Goal: Transaction & Acquisition: Purchase product/service

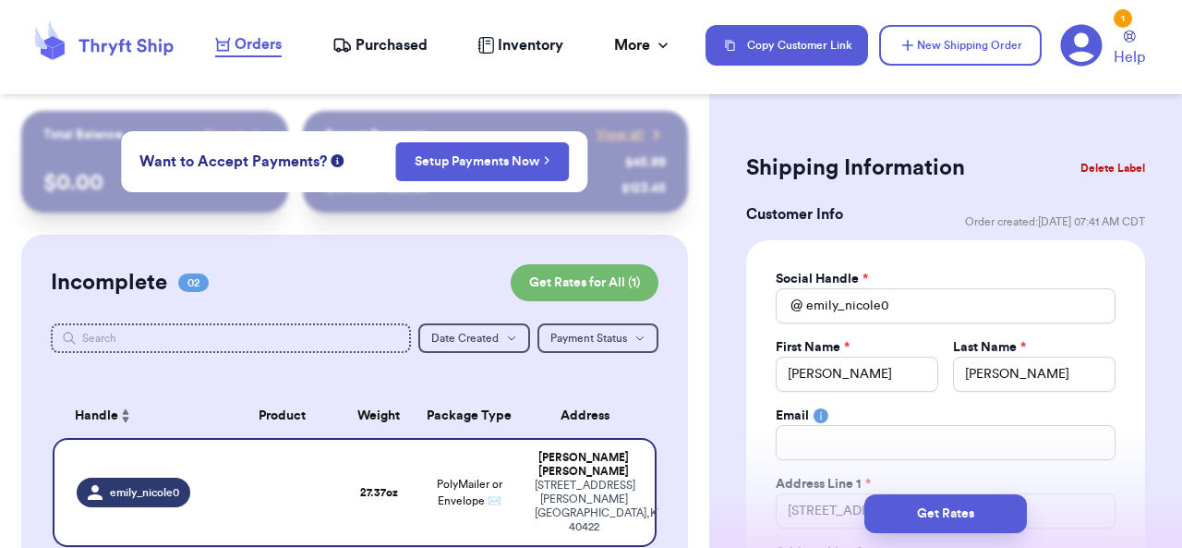
select select "KY"
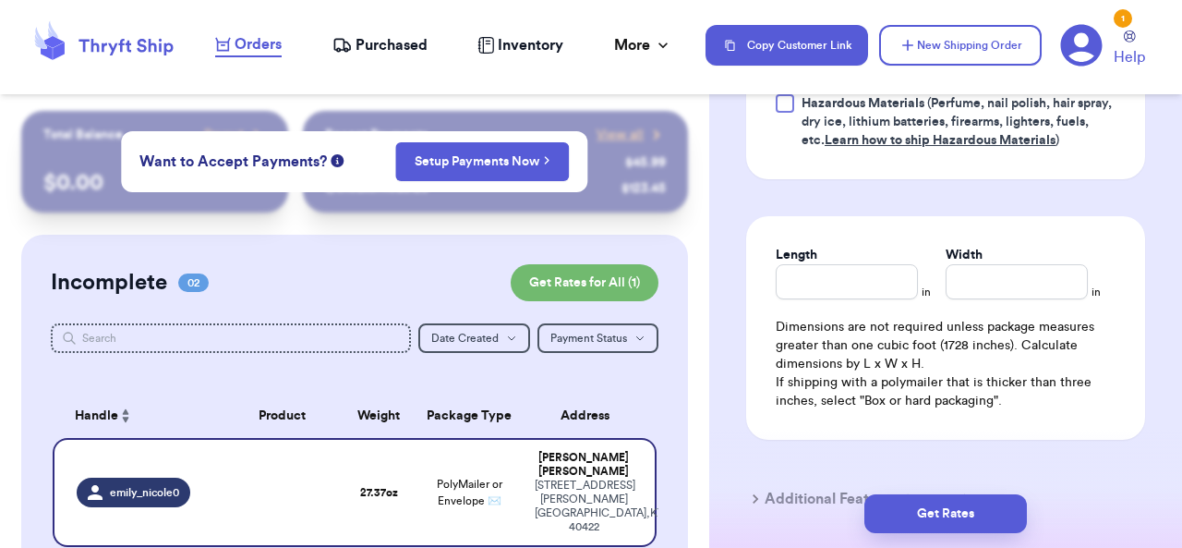
scroll to position [1460, 0]
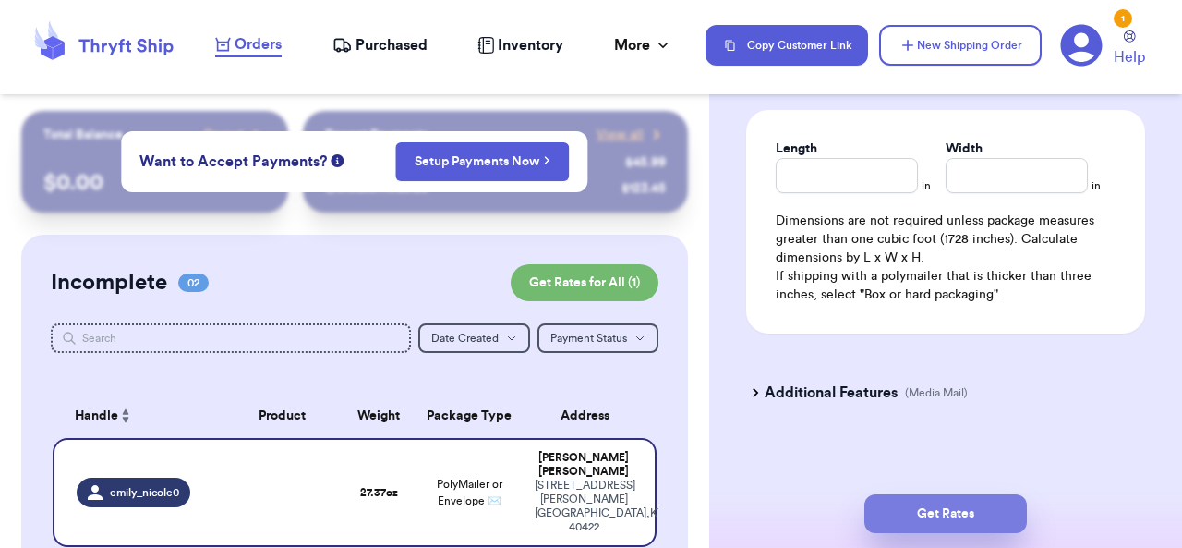
click at [949, 506] on button "Get Rates" at bounding box center [945, 513] width 163 height 39
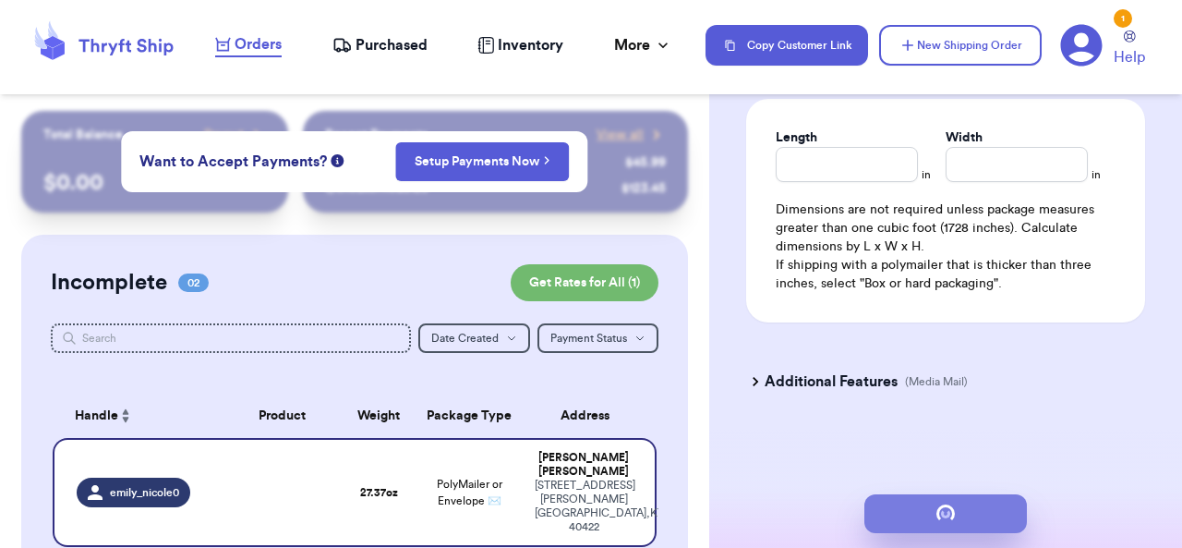
scroll to position [1161, 0]
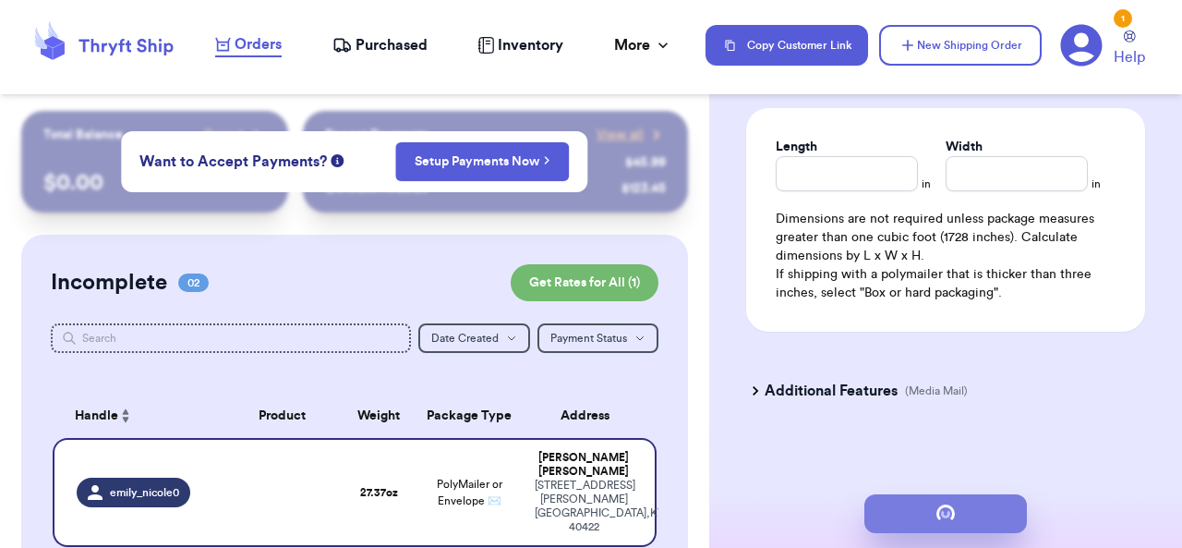
type input "1"
type input "11.370000000000001"
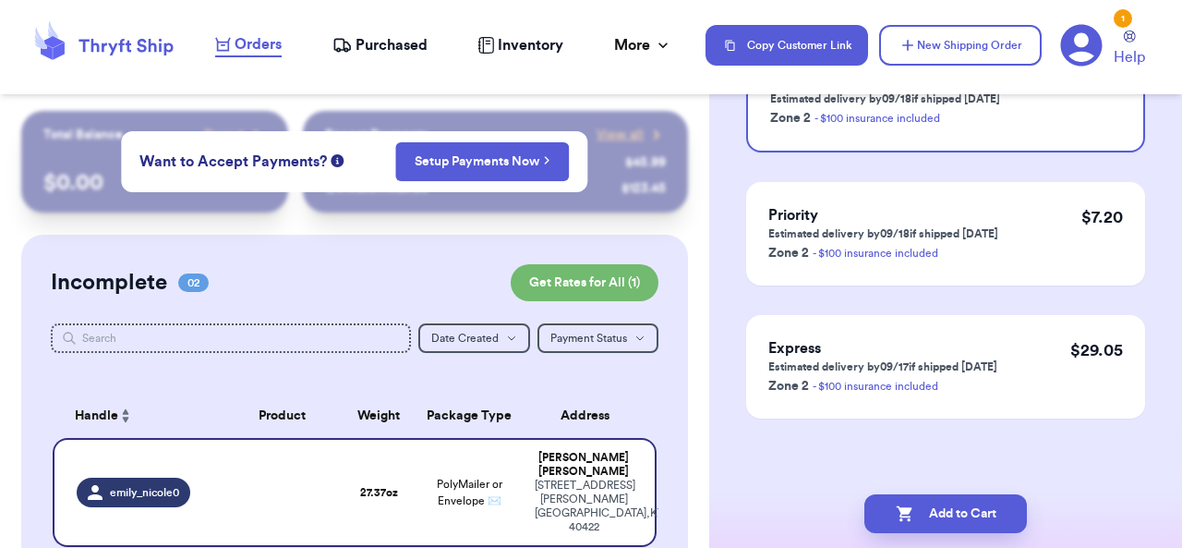
scroll to position [0, 0]
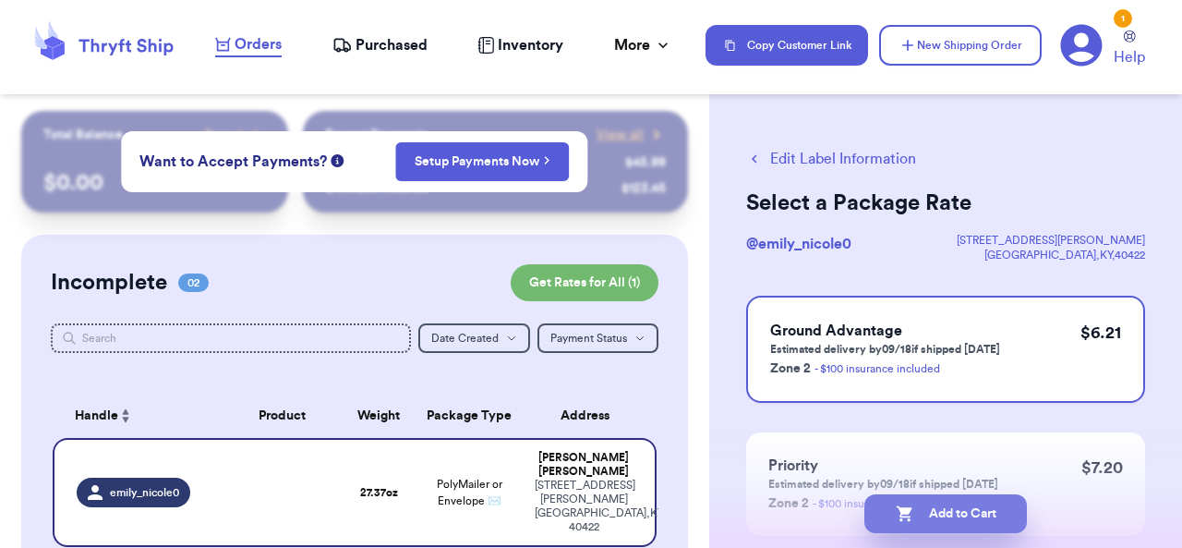
click at [902, 505] on icon "button" at bounding box center [905, 513] width 18 height 18
checkbox input "true"
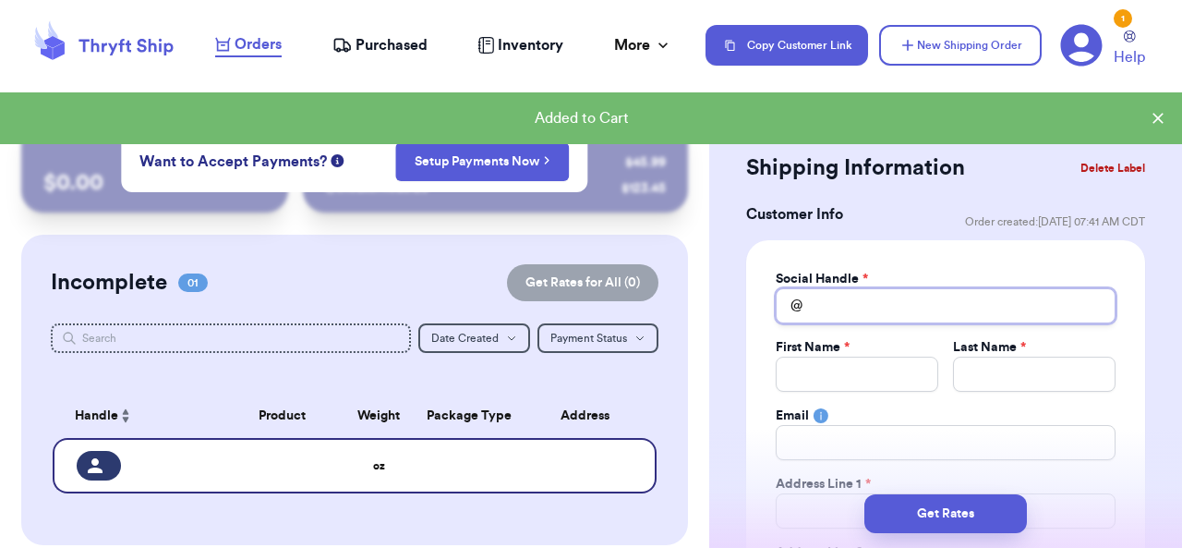
click at [921, 307] on input "Total Amount Paid" at bounding box center [946, 305] width 340 height 35
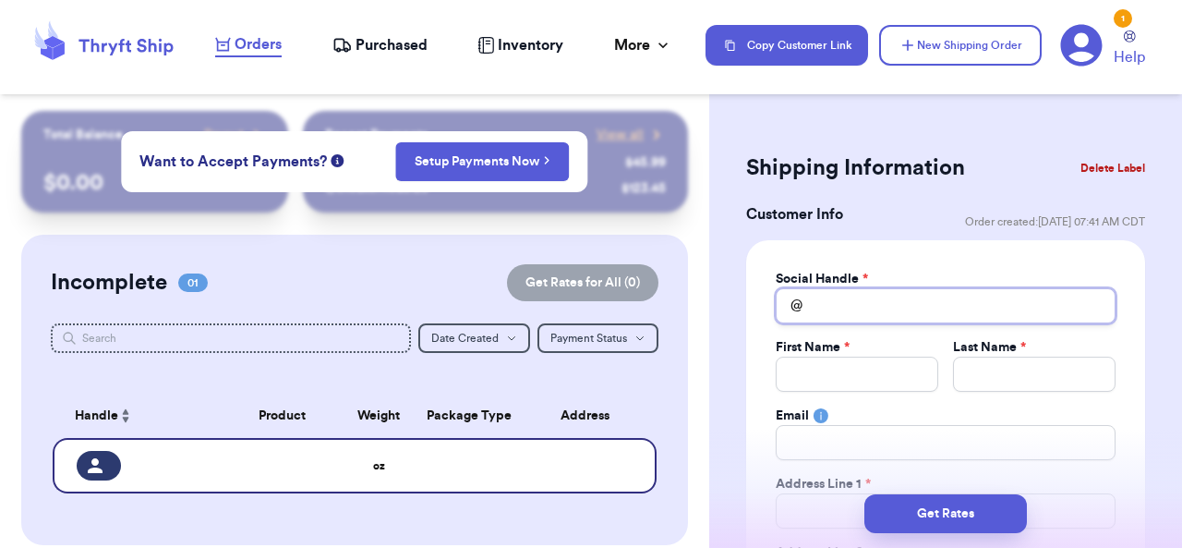
type input "t"
type input "ti"
type input "tiu"
type input "tiu9"
type input "tiu97"
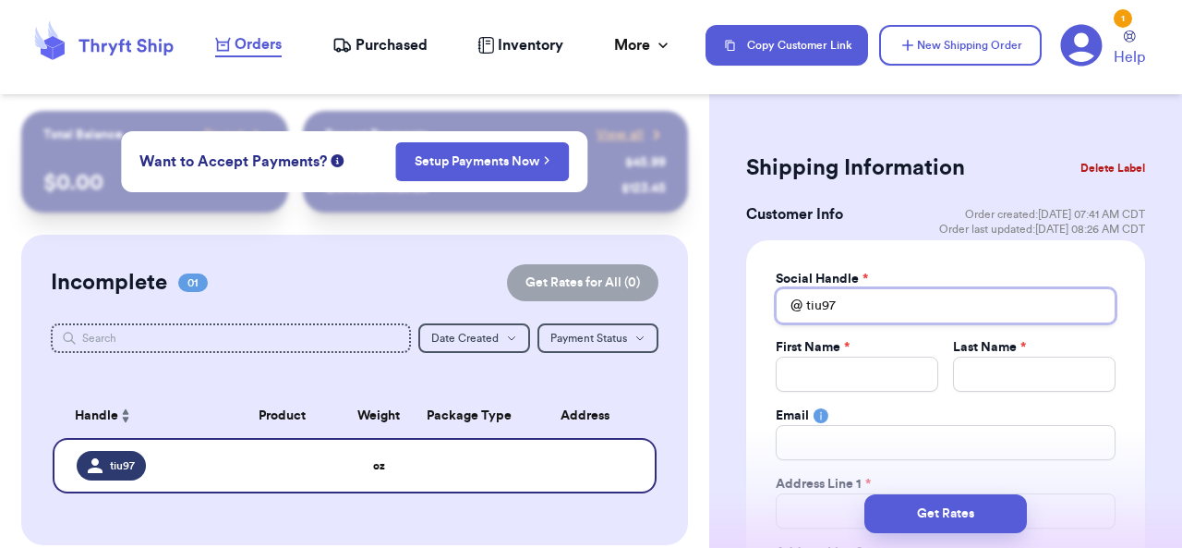
type input "tiu979"
type input "tiu9791"
type input "AS"
type input "A"
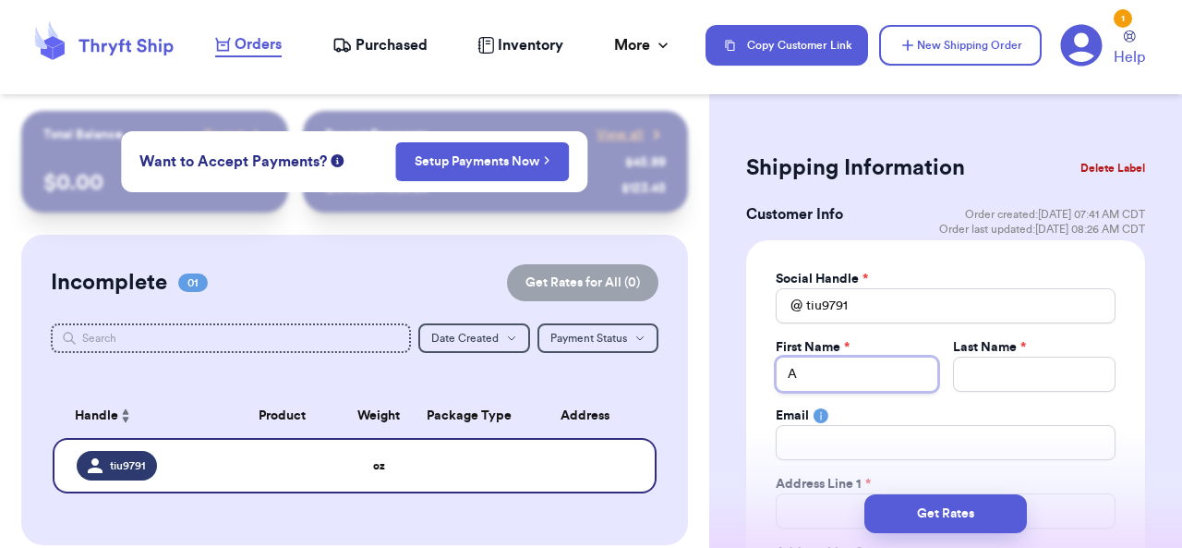
type input "An"
type input "[PERSON_NAME]"
type input "Anni"
type input "[PERSON_NAME]"
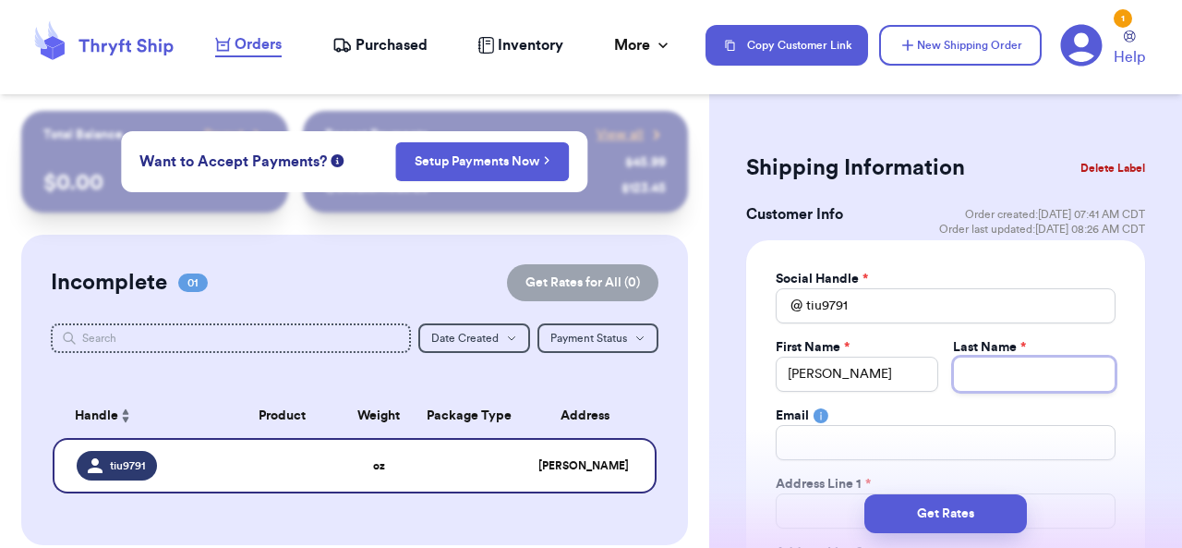
type input "W"
type input "Wh"
type input "Whi"
type input "Whit"
type input "White"
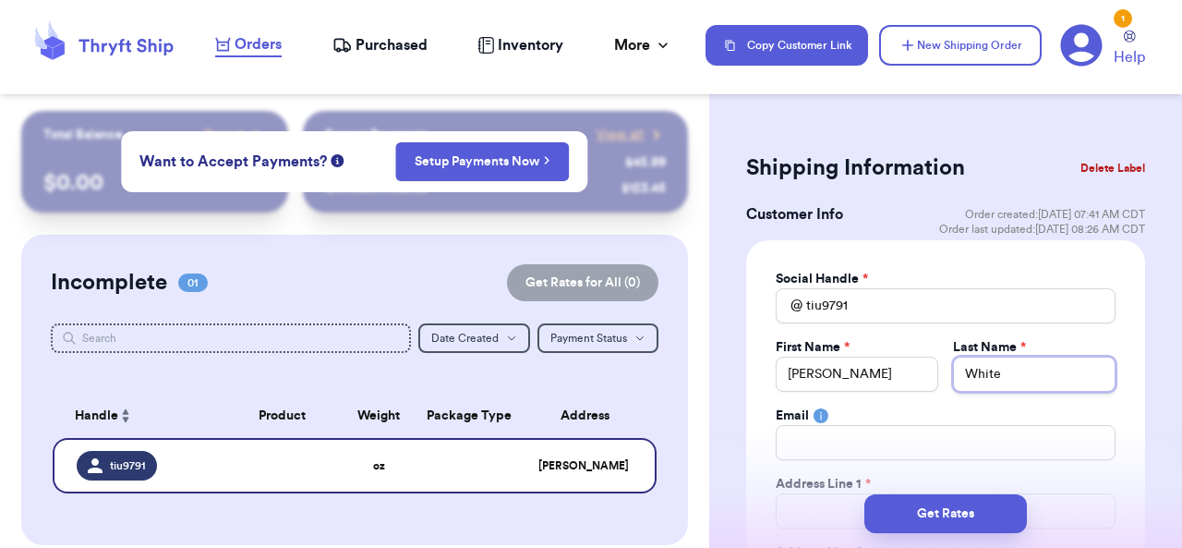
type input "Whiteh"
type input "Whiteho"
type input "Whitehou"
type input "Whitehous"
type input "Whitehouse"
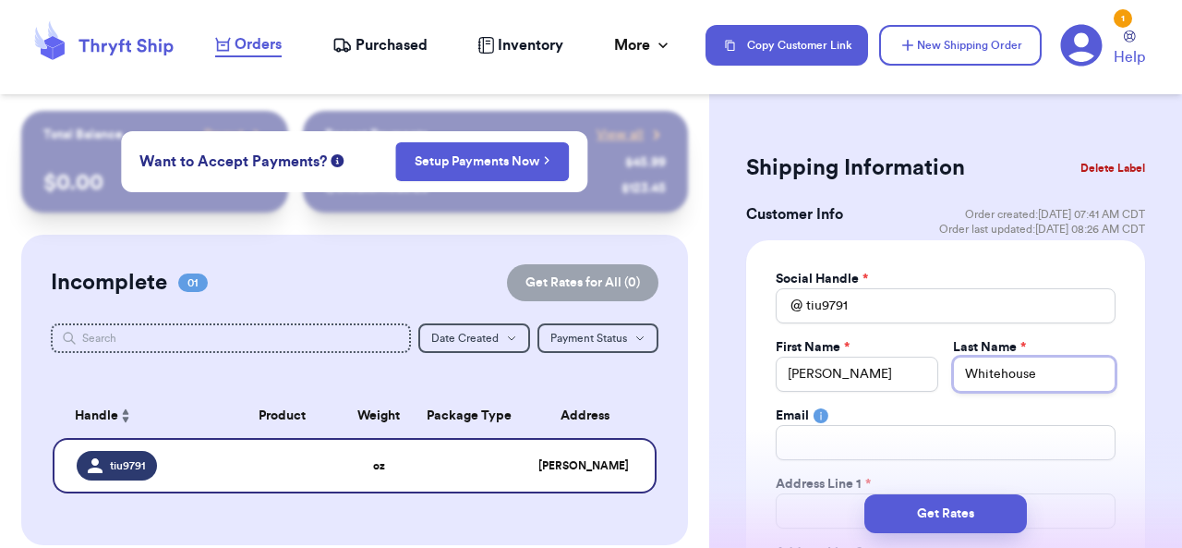
type input "Whitehouse"
type input "1"
type input "17"
type input "172"
type input "1727"
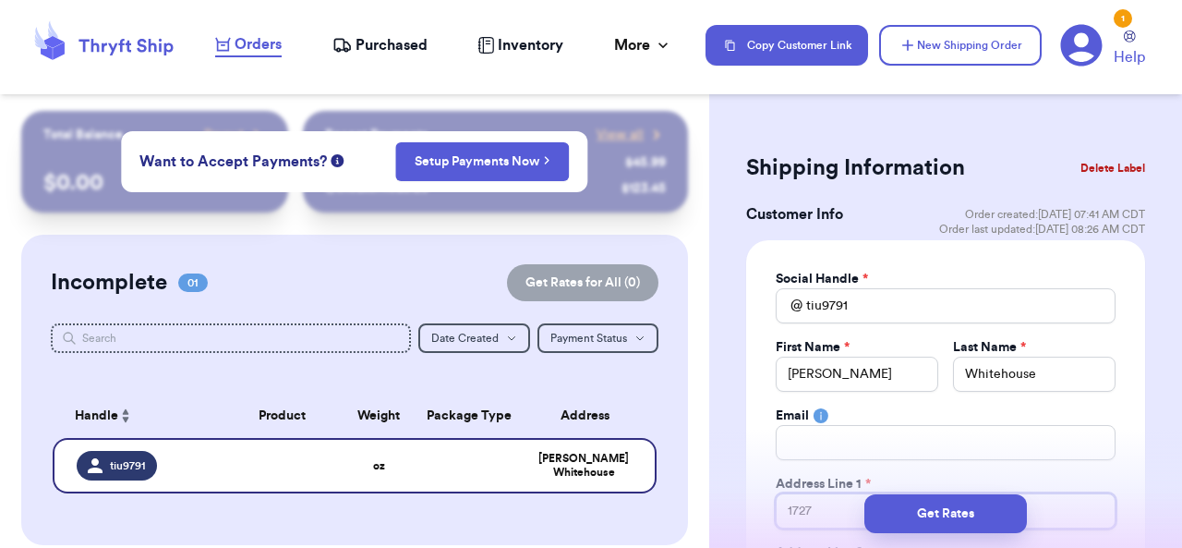
type input "1727"
type input "1727 E"
type input "1727 Ed"
type input "1727 Ede"
type input "1727 Eden"
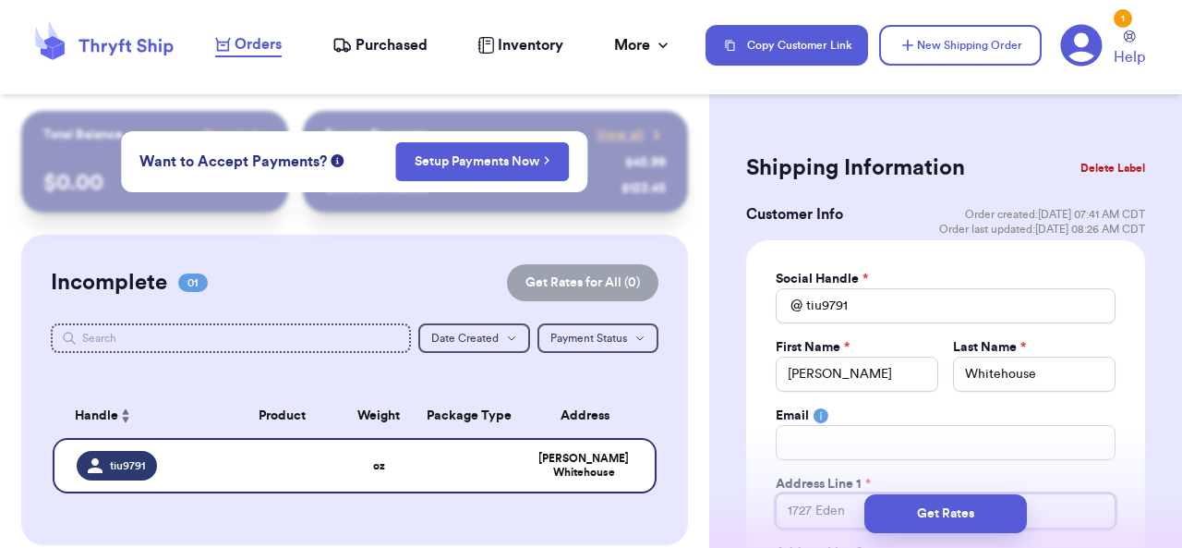
type input "1727 [PERSON_NAME]"
type input "1727 Edensi"
type input "1727 Edensid"
type input "1727 [GEOGRAPHIC_DATA]"
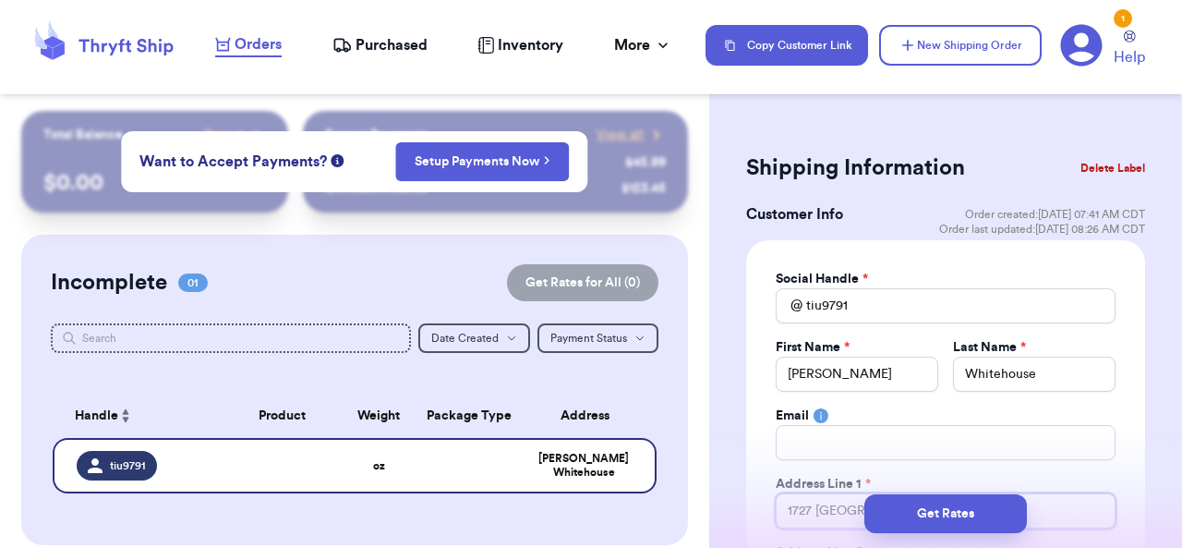
type input "1727 Edenside A"
type input "1727 Edenside Av"
type input "[STREET_ADDRESS]"
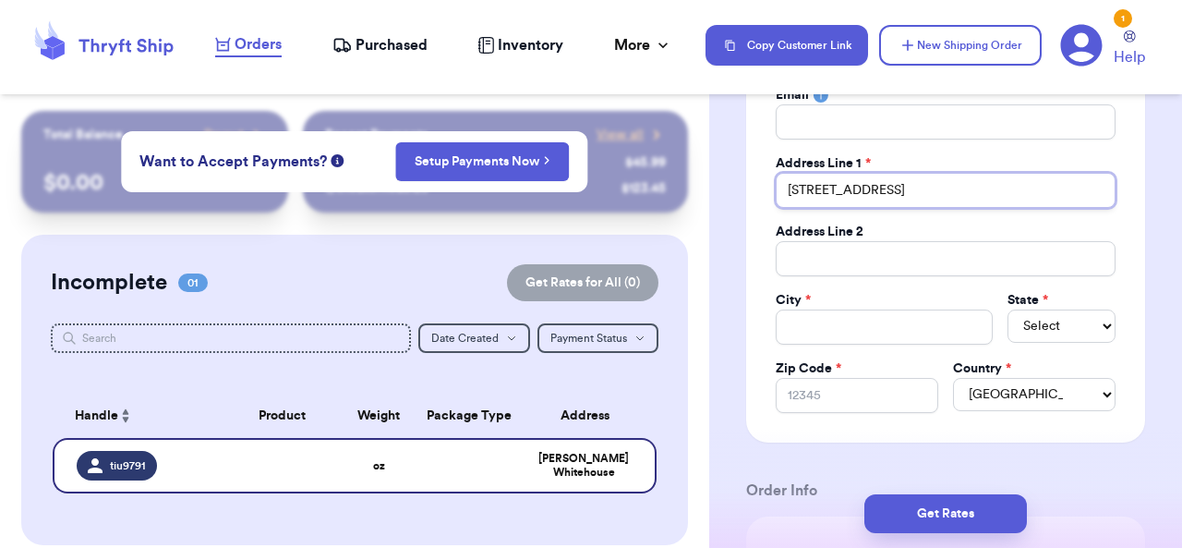
scroll to position [355, 0]
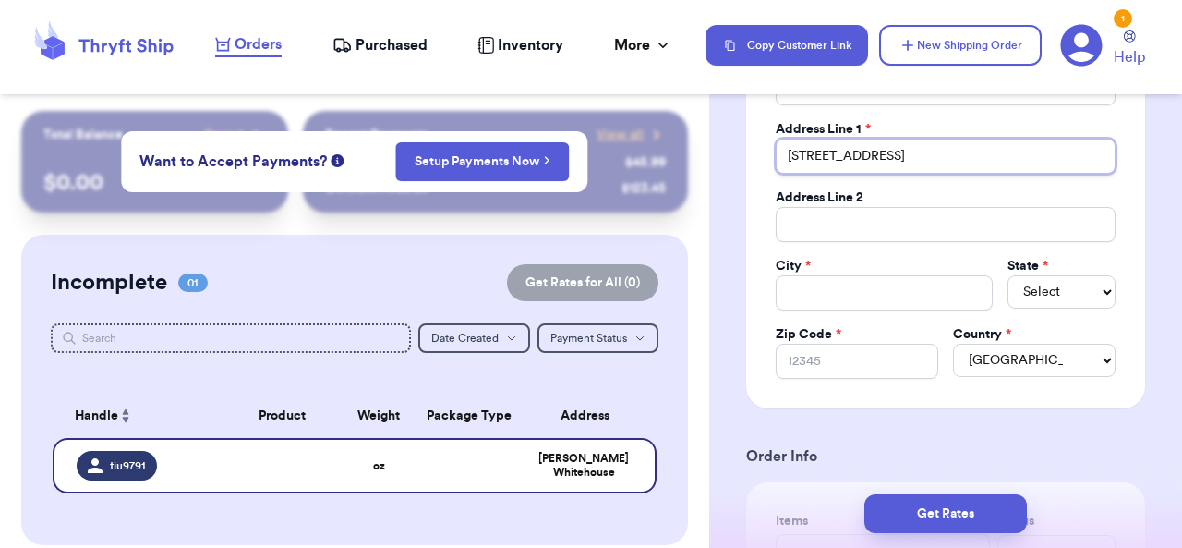
type input "[STREET_ADDRESS]"
click at [891, 298] on input "Total Amount Paid" at bounding box center [884, 292] width 217 height 35
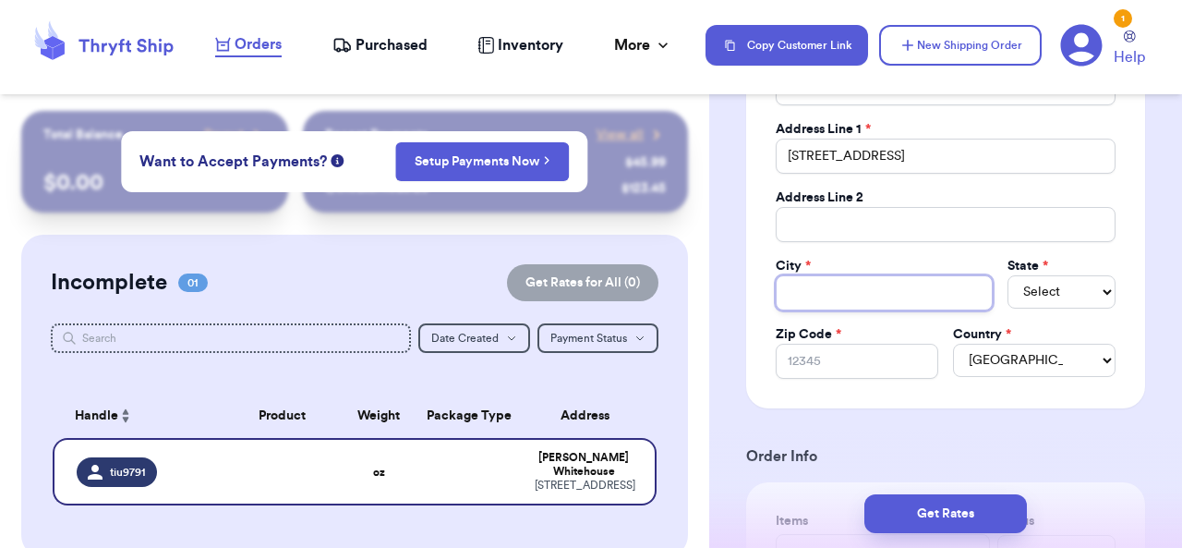
type input "L"
type input "Lo"
type input "[PERSON_NAME]"
type input "Loui"
type input "[PERSON_NAME]"
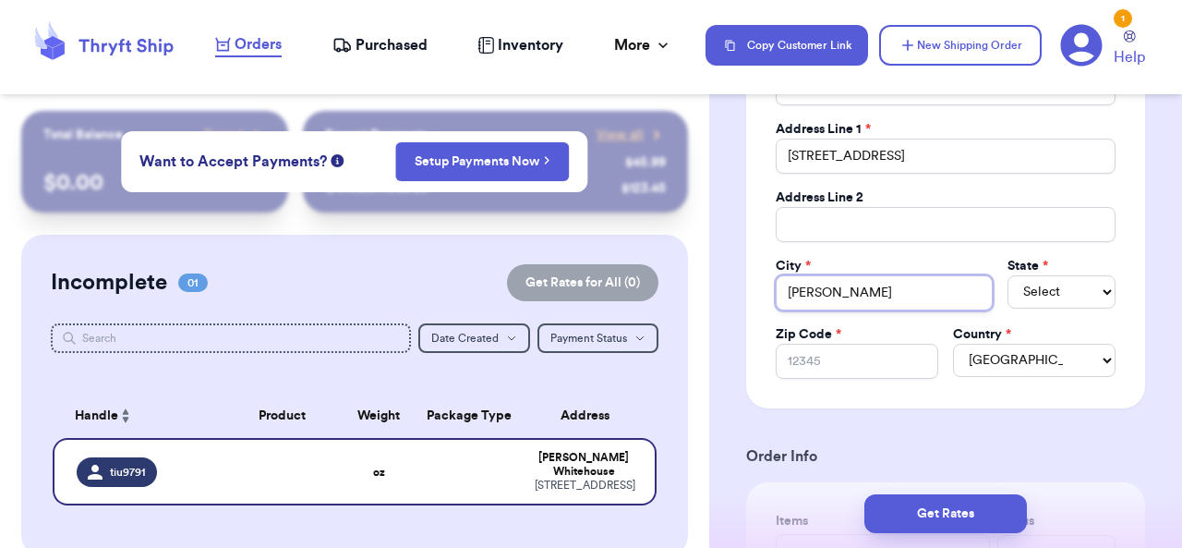
type input "Louisv"
type input "Louisvi"
type input "Louisvil"
type input "Louisvill"
type input "[GEOGRAPHIC_DATA]"
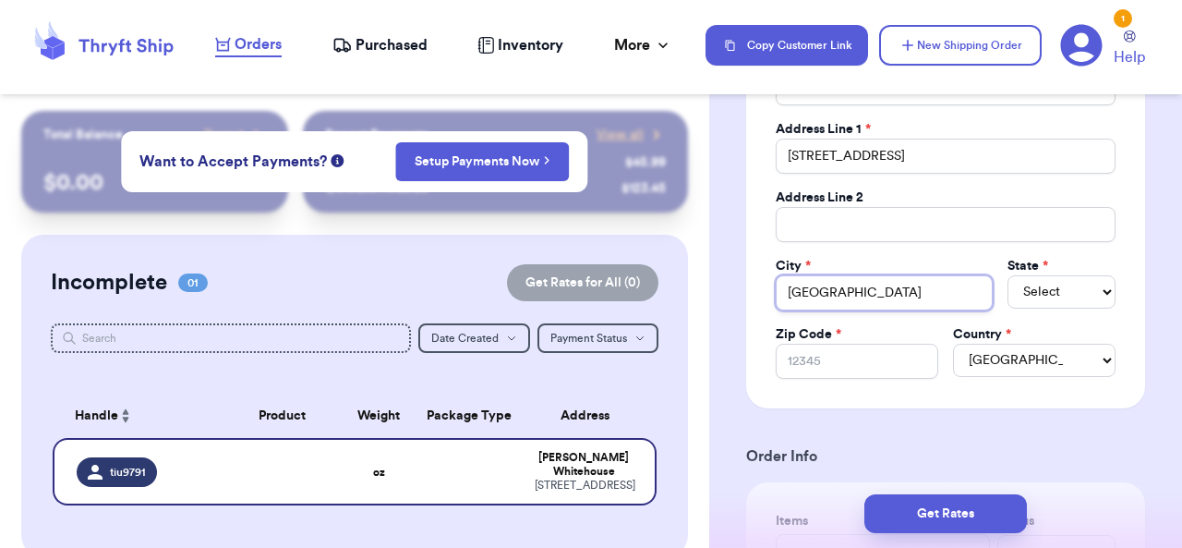
type input "[GEOGRAPHIC_DATA]"
click at [1077, 293] on select "Select AL AK AZ AR CA CO [GEOGRAPHIC_DATA] DE DC [GEOGRAPHIC_DATA] [GEOGRAPHIC_…" at bounding box center [1061, 291] width 108 height 33
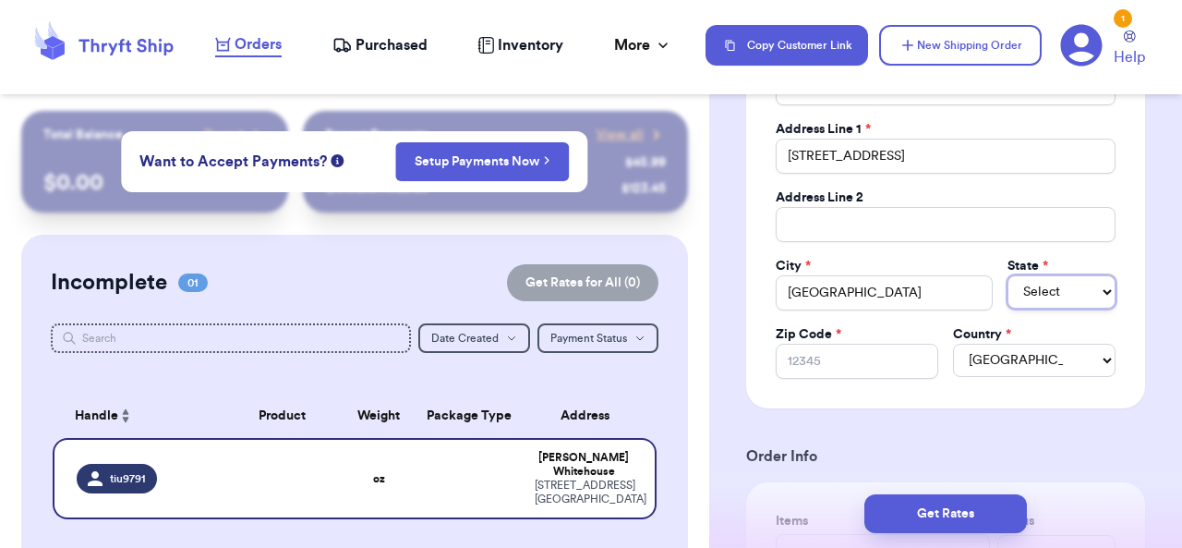
select select "KY"
click at [873, 355] on input "Zip Code *" at bounding box center [857, 360] width 163 height 35
type input "4"
type input "40"
type input "402"
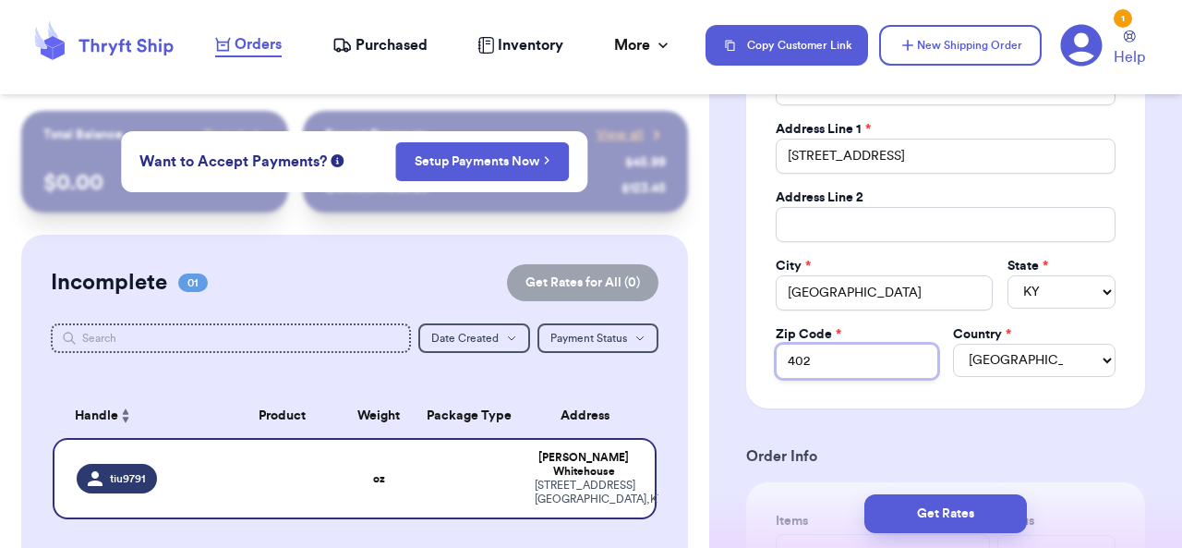
type input "4020"
type input "40204"
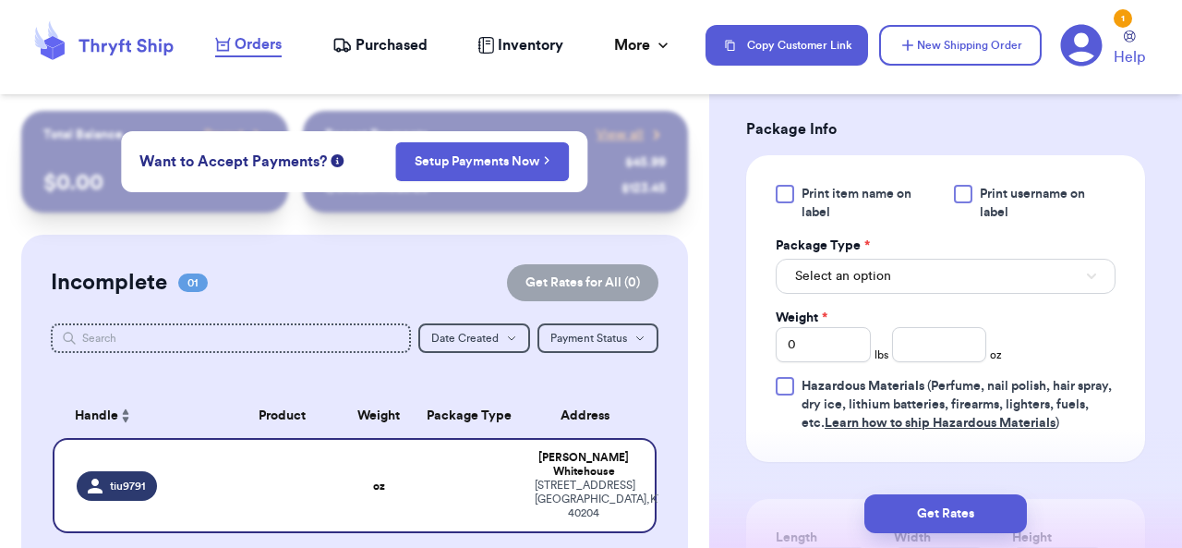
scroll to position [1084, 0]
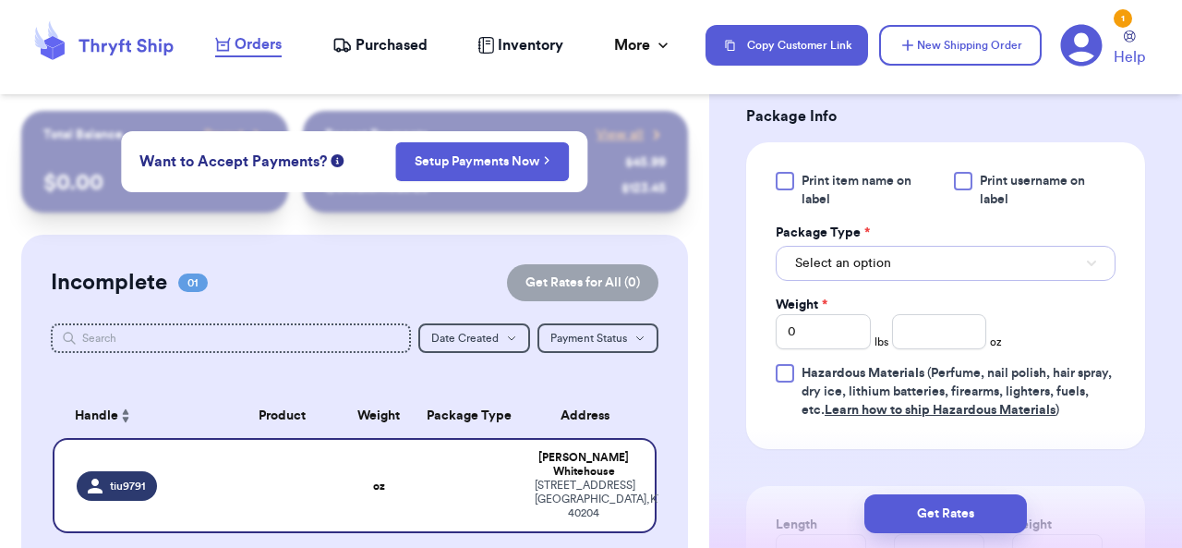
click at [1060, 277] on button "Select an option" at bounding box center [946, 263] width 340 height 35
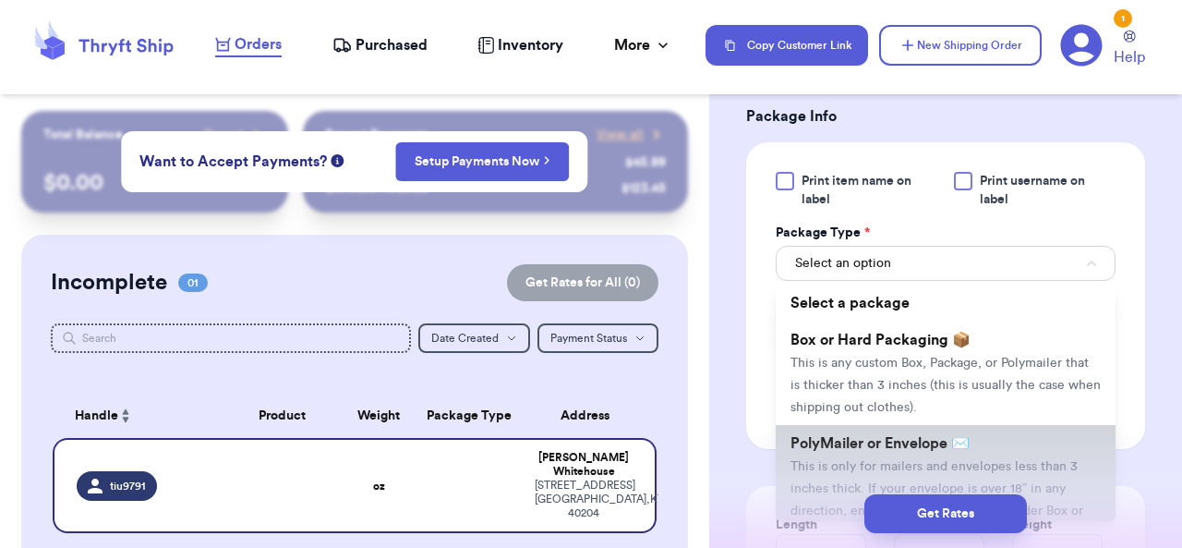
click at [976, 455] on li "PolyMailer or Envelope ✉️ This is only for mailers and envelopes less than 3 in…" at bounding box center [946, 488] width 340 height 126
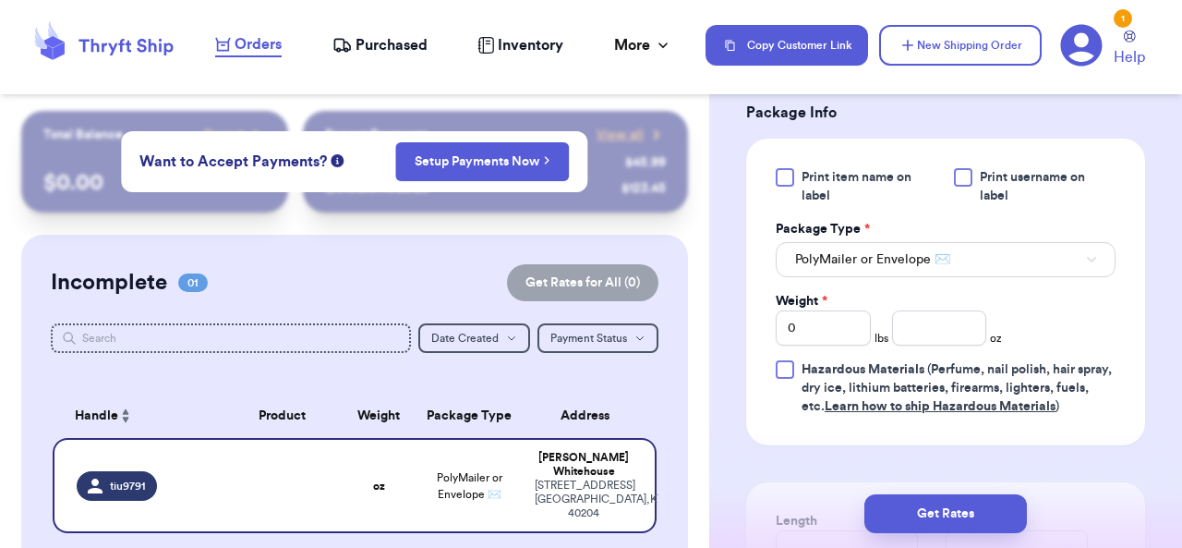
scroll to position [1081, 0]
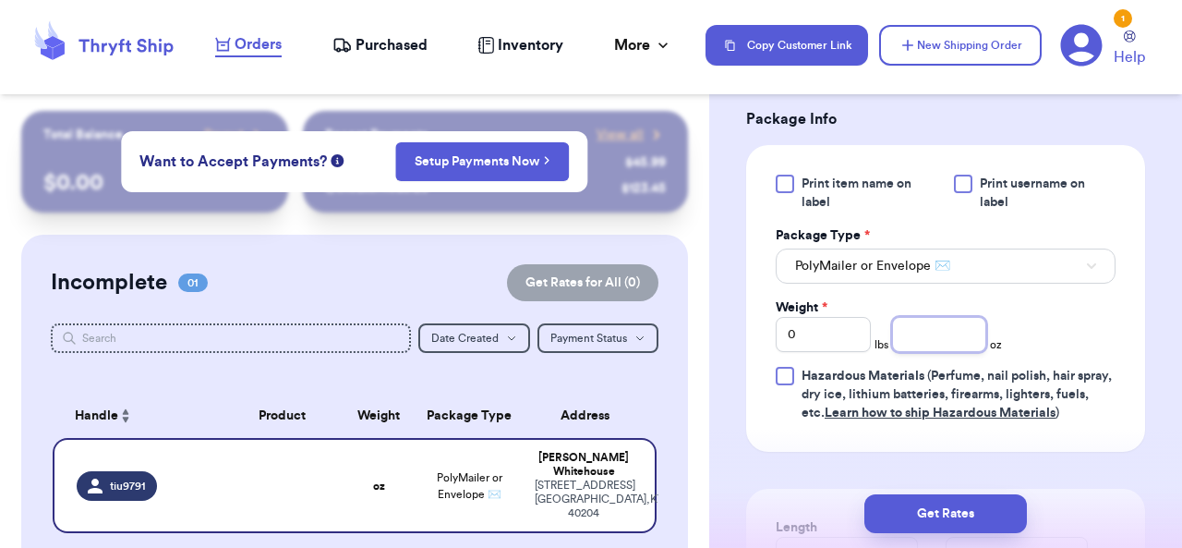
click at [928, 334] on input "number" at bounding box center [939, 334] width 95 height 35
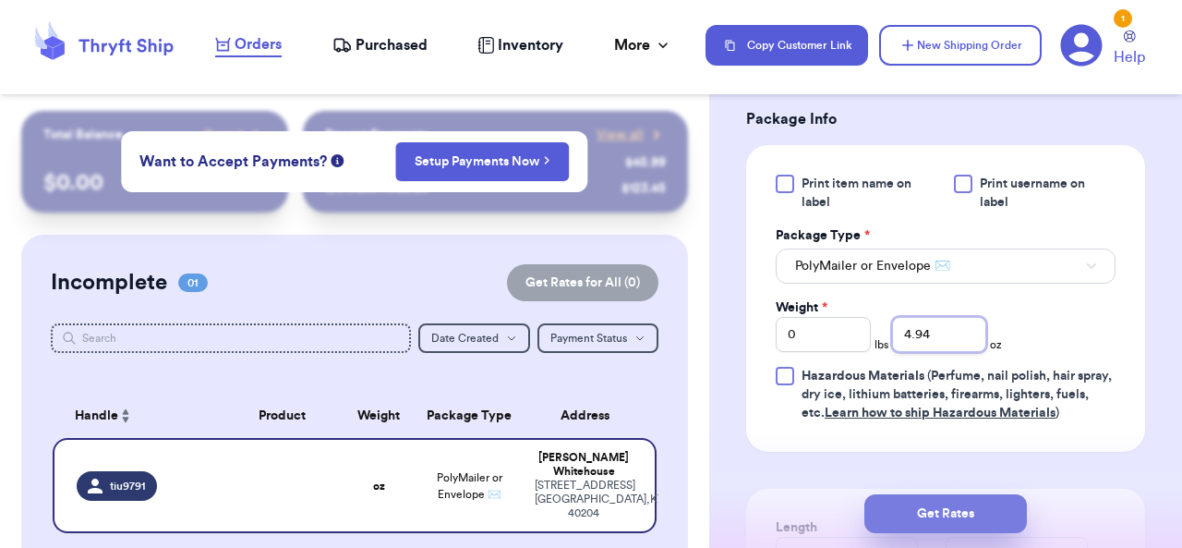
type input "4.94"
click at [944, 509] on button "Get Rates" at bounding box center [945, 513] width 163 height 39
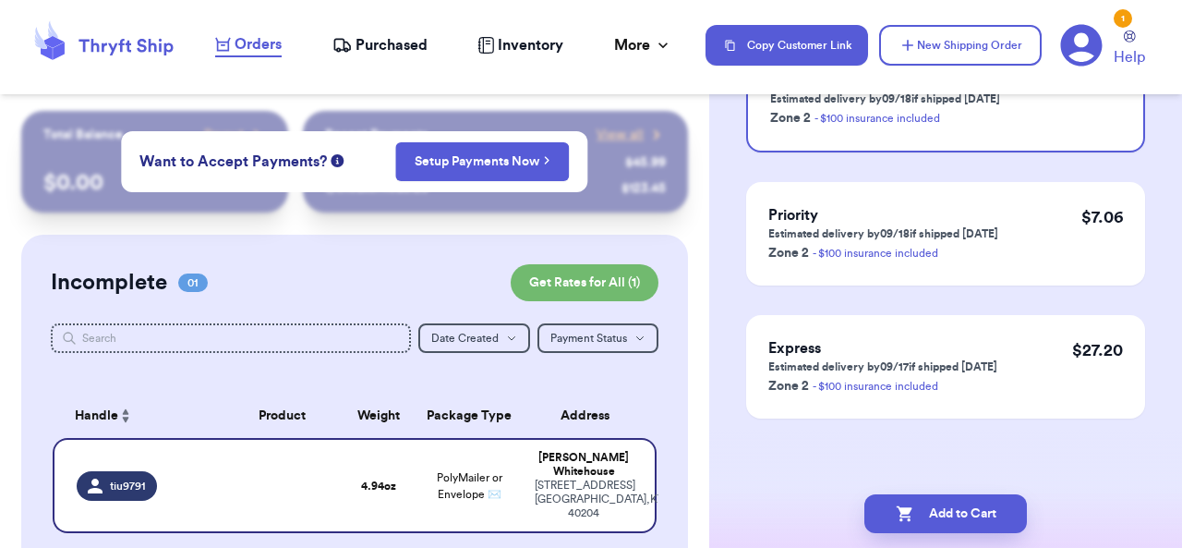
scroll to position [0, 0]
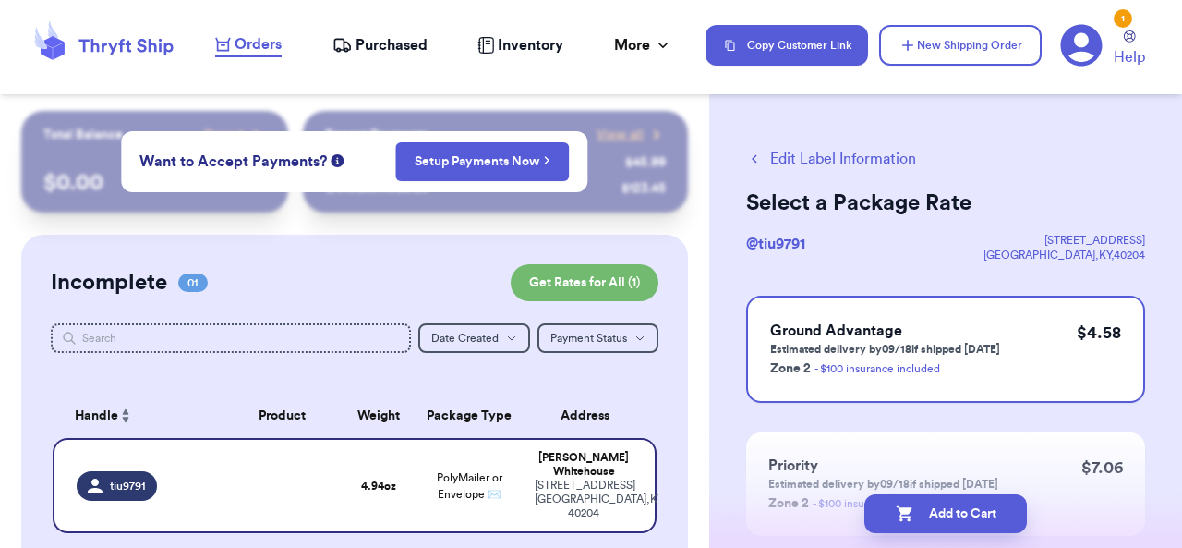
click at [878, 164] on button "Edit Label Information" at bounding box center [831, 159] width 170 height 22
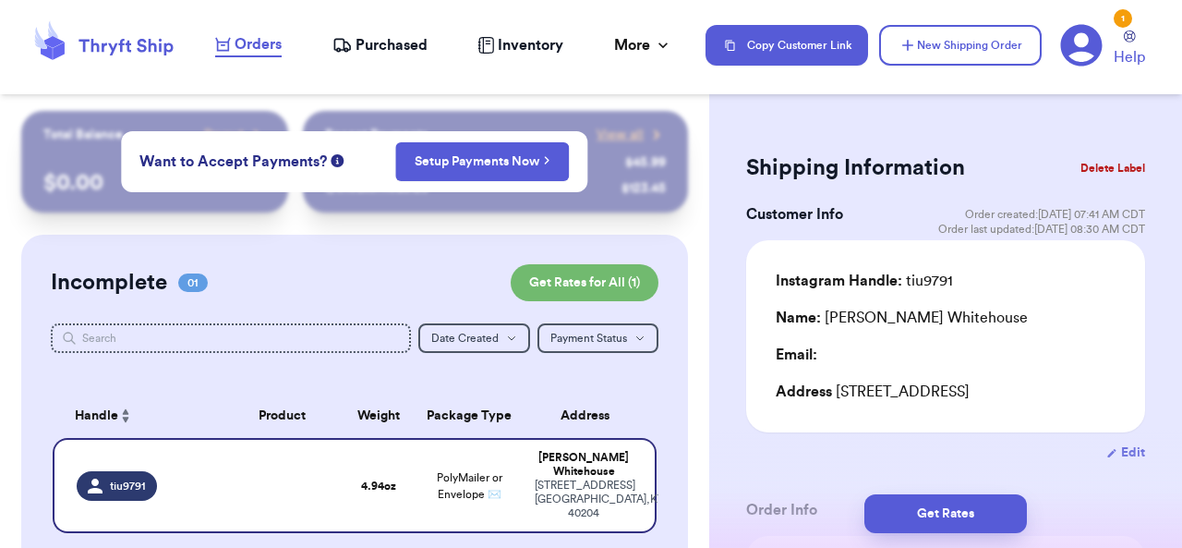
click at [1093, 173] on button "Delete Label" at bounding box center [1112, 168] width 79 height 41
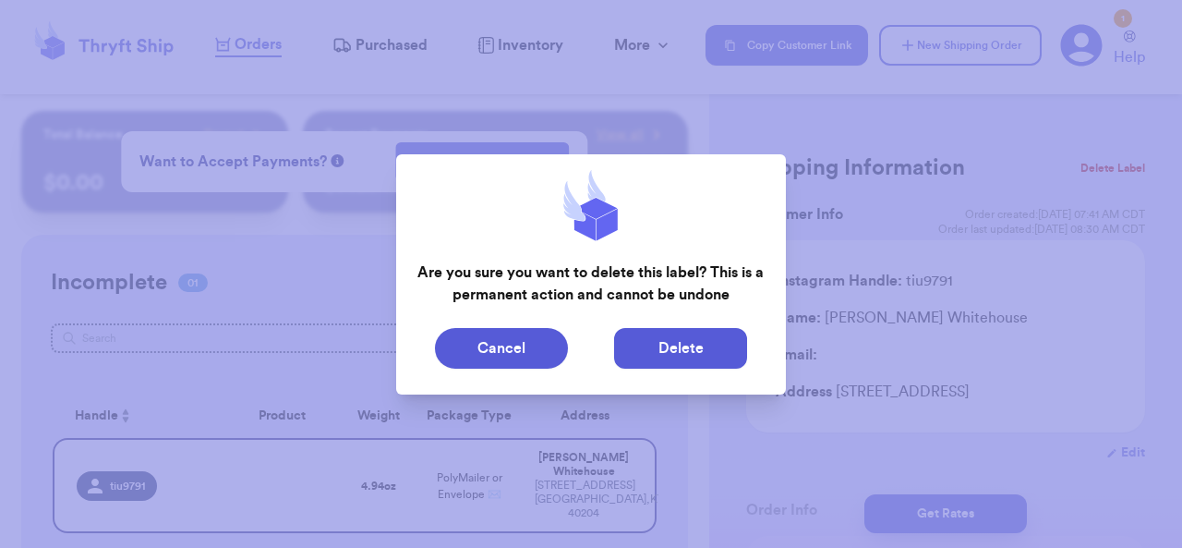
click at [678, 355] on button "Delete" at bounding box center [680, 348] width 133 height 41
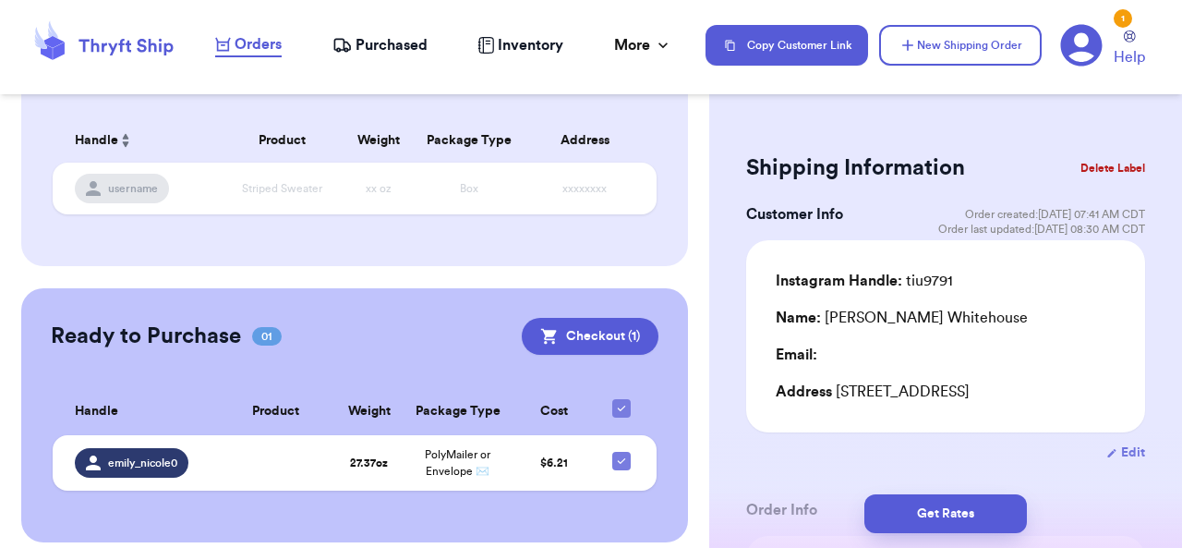
scroll to position [291, 0]
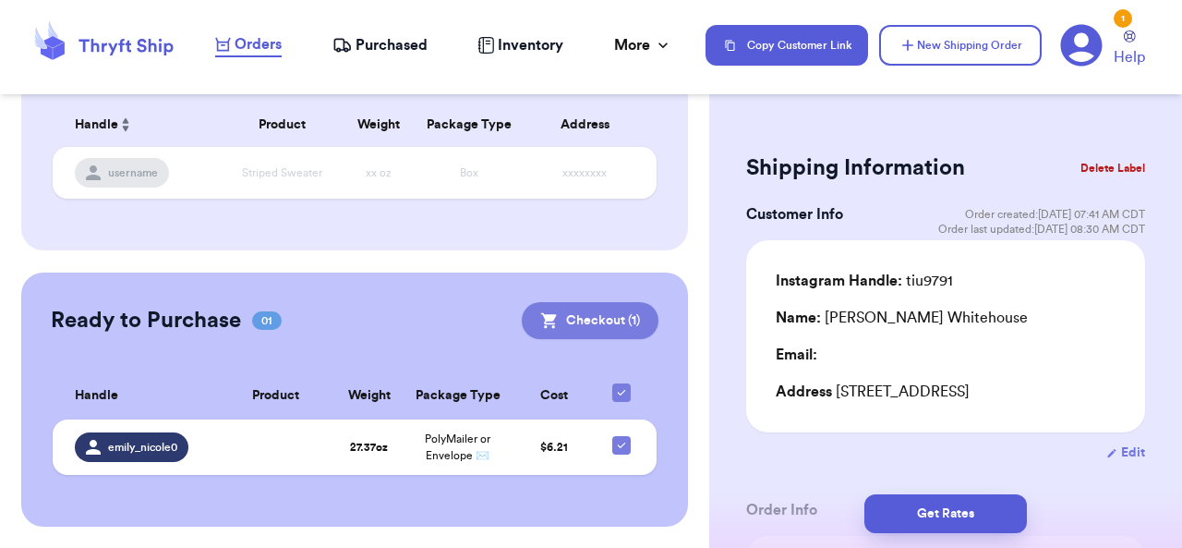
click at [622, 319] on button "Checkout ( 1 )" at bounding box center [590, 320] width 137 height 37
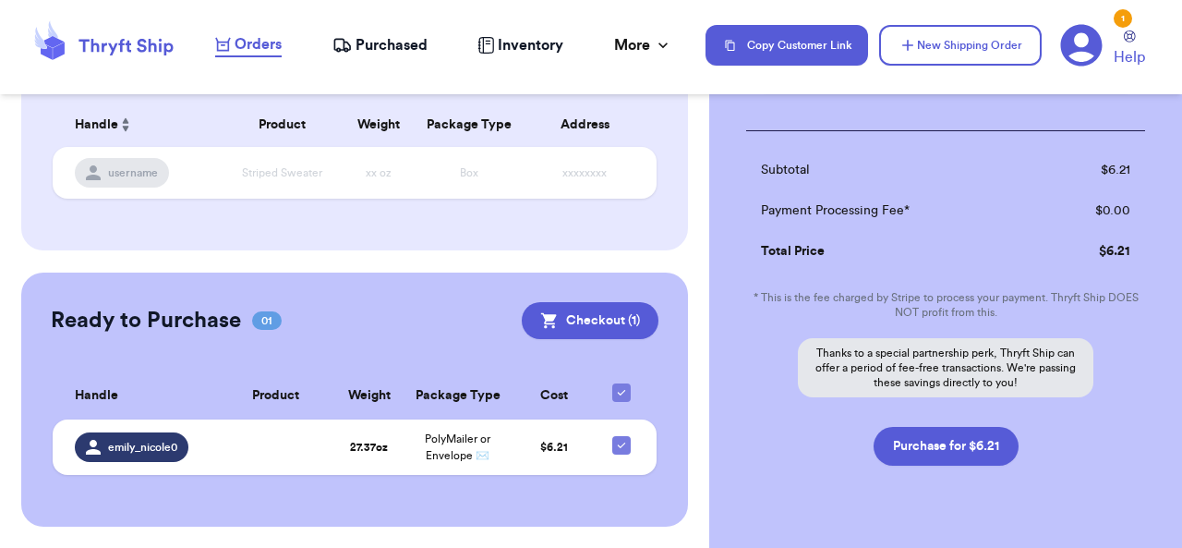
scroll to position [235, 0]
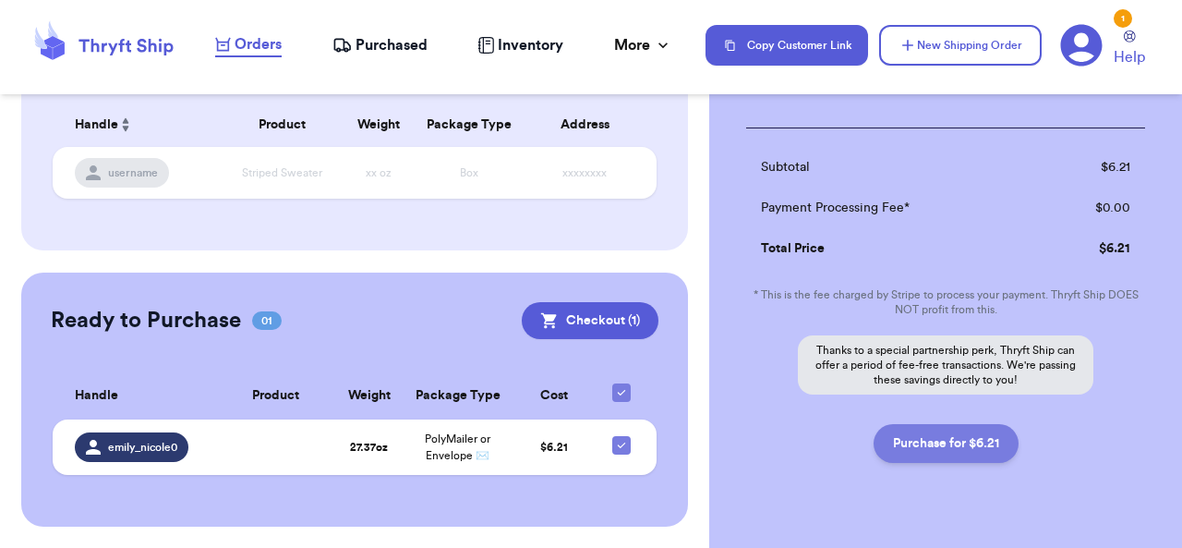
click at [953, 424] on button "Purchase for $6.21" at bounding box center [945, 443] width 145 height 39
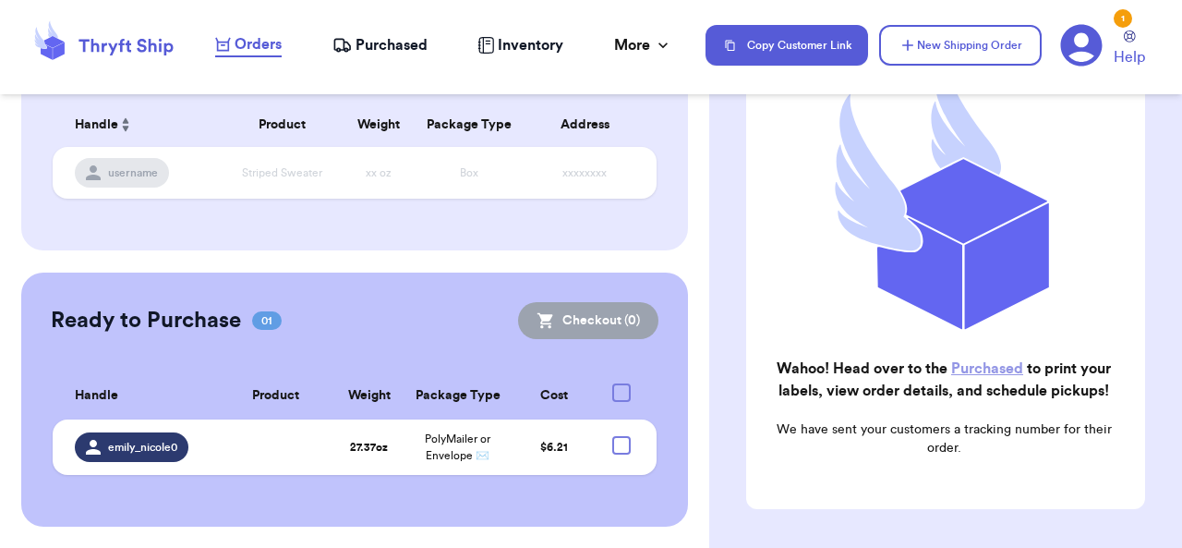
checkbox input "false"
checkbox input "true"
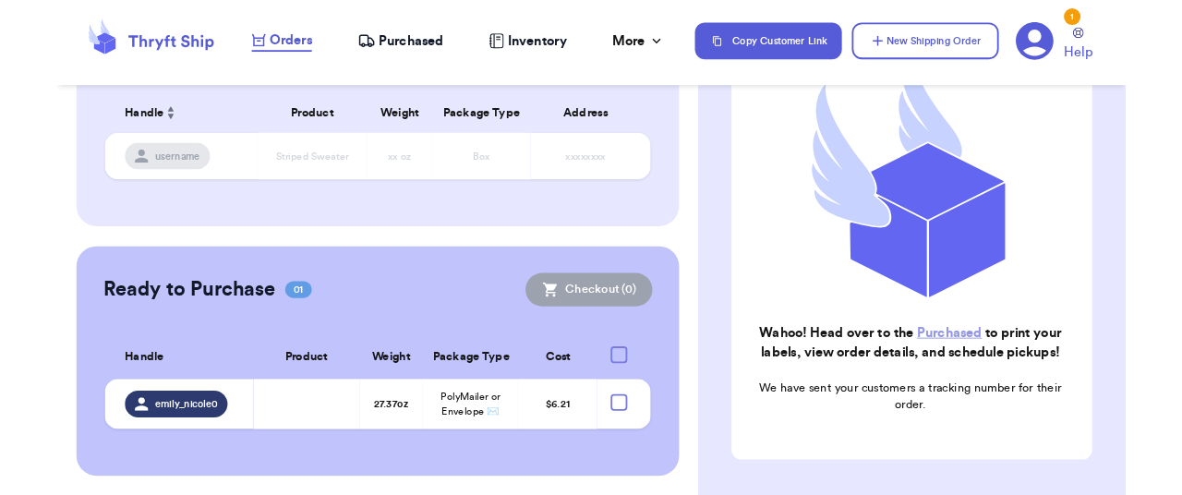
scroll to position [287, 0]
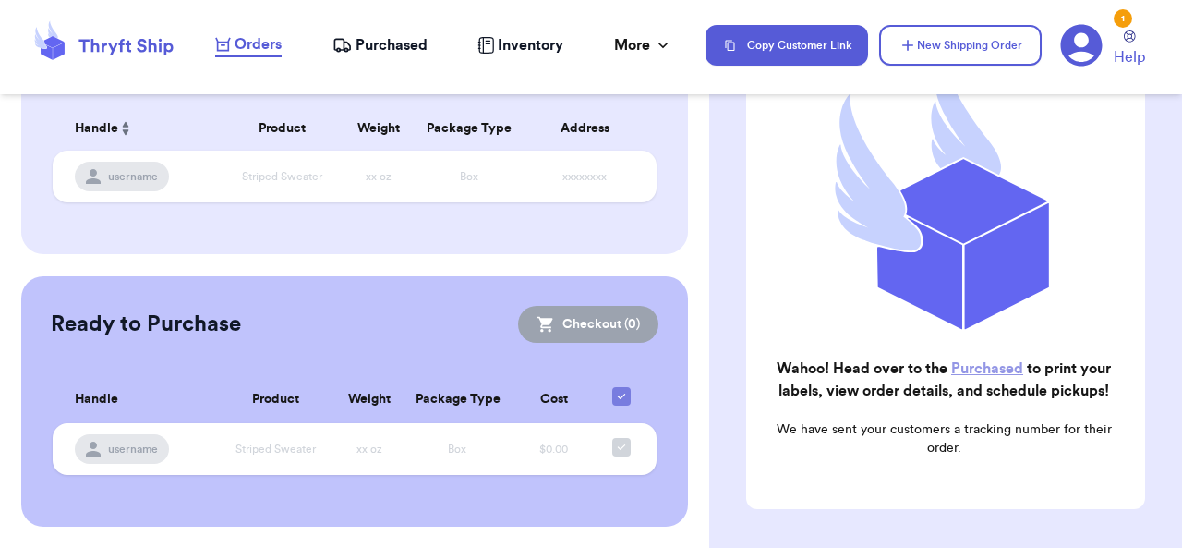
click at [388, 56] on div "Orders Purchased Inventory More Stats Completed Orders Payments Payouts" at bounding box center [451, 45] width 472 height 24
click at [387, 42] on span "Purchased" at bounding box center [391, 45] width 72 height 22
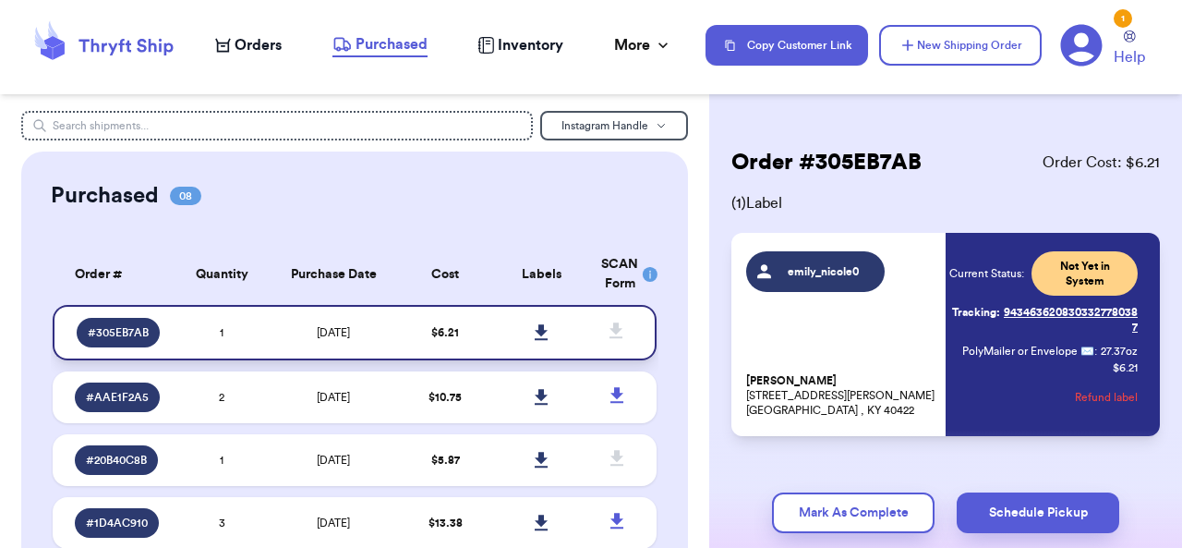
click at [535, 335] on icon at bounding box center [541, 332] width 13 height 16
